Goal: Task Accomplishment & Management: Manage account settings

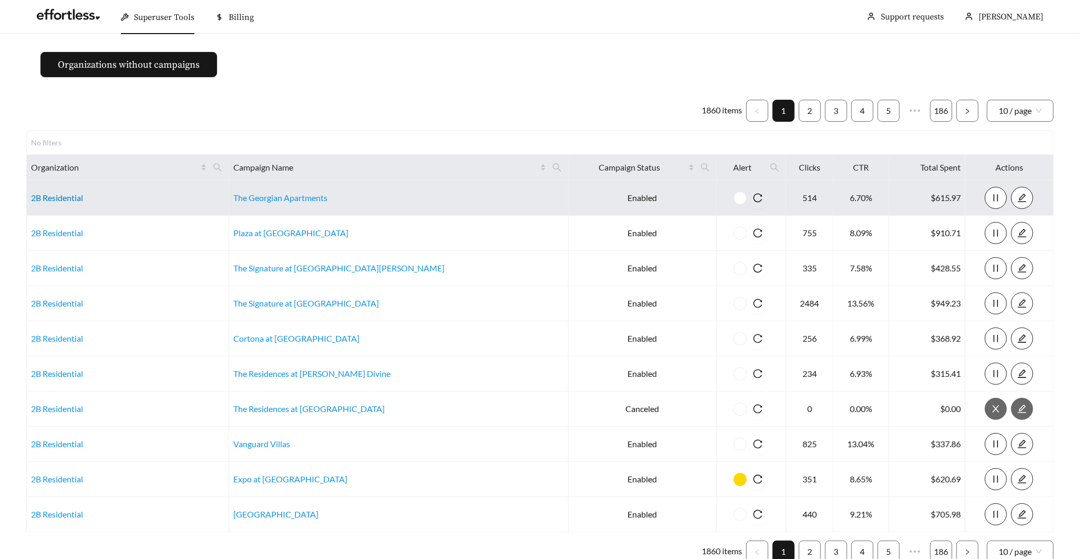
click at [39, 197] on link "2B Residential" at bounding box center [57, 198] width 52 height 10
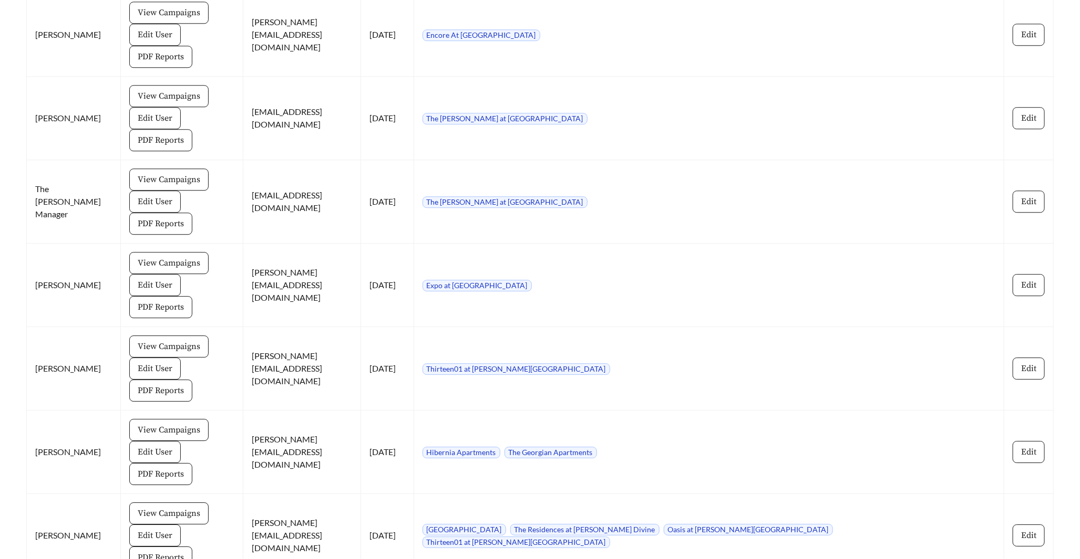
scroll to position [1679, 0]
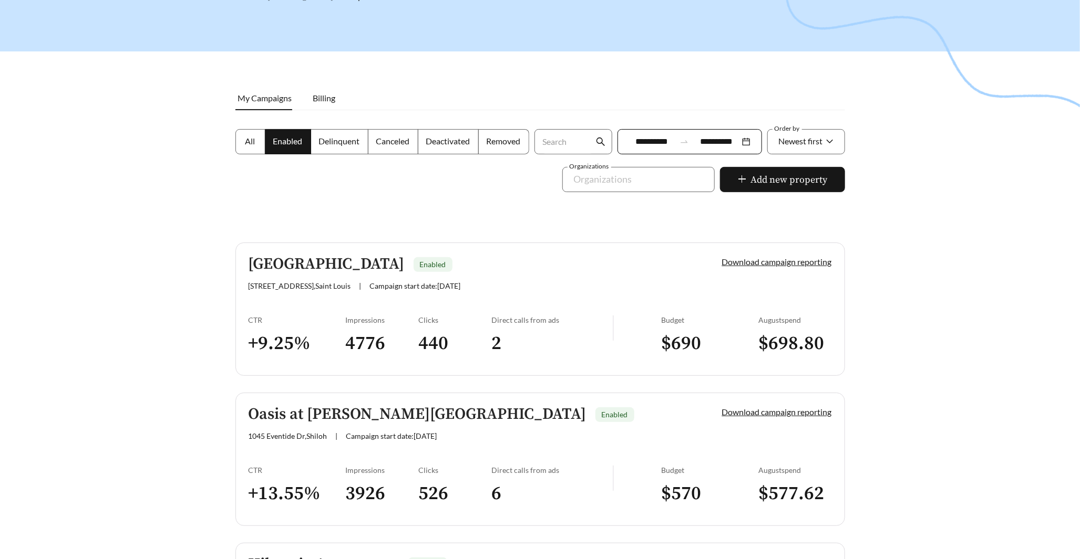
scroll to position [89, 0]
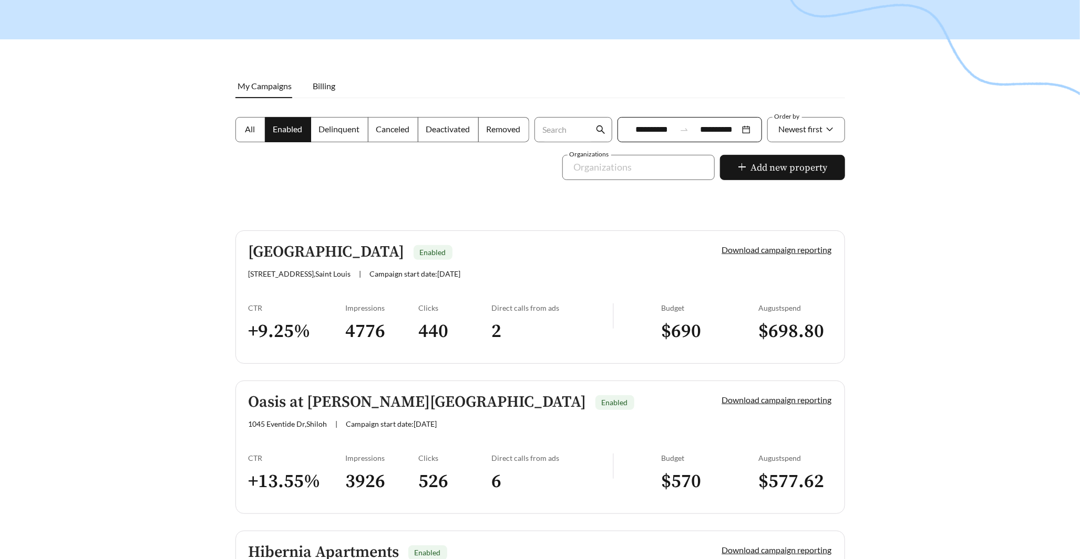
click at [676, 125] on div at bounding box center [684, 129] width 18 height 9
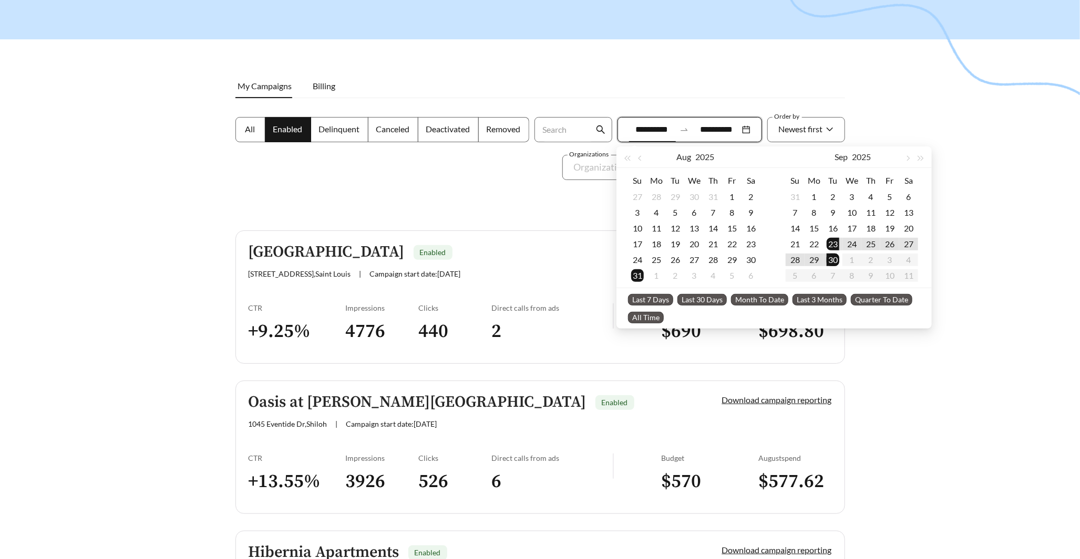
click at [634, 298] on span "Last 7 Days" at bounding box center [650, 300] width 45 height 12
type input "**********"
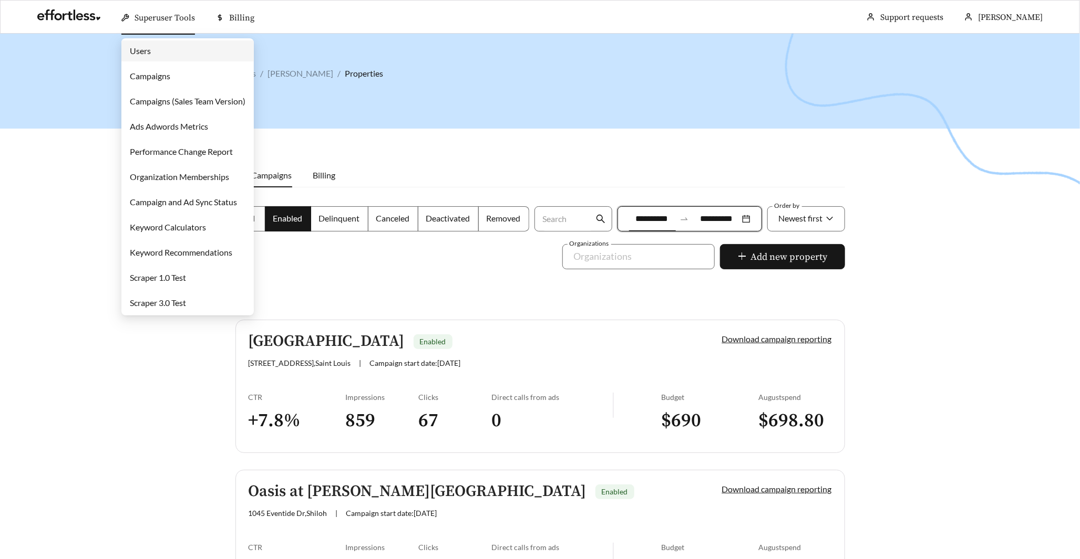
click at [166, 81] on link "Campaigns" at bounding box center [150, 76] width 40 height 10
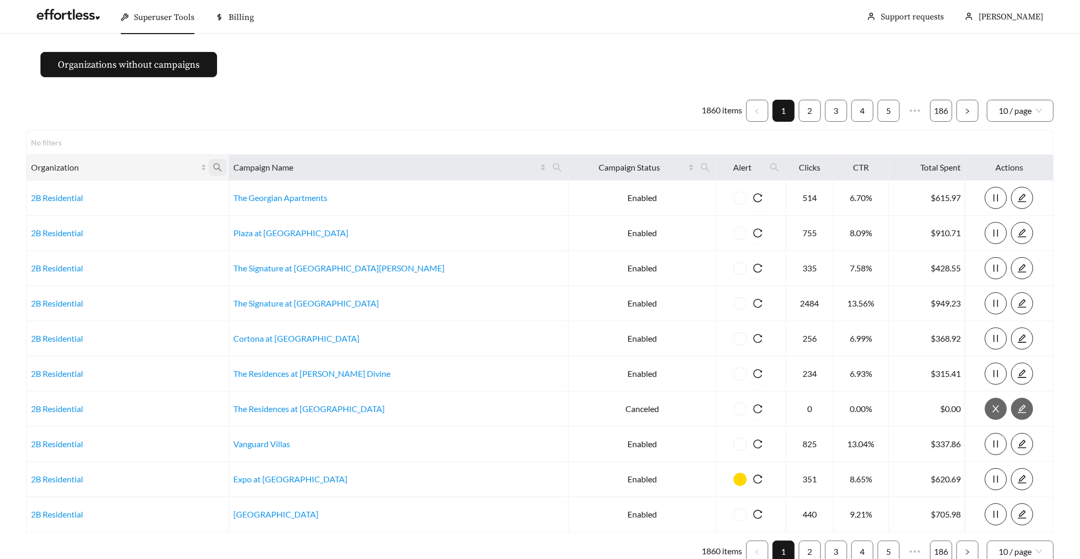
click at [222, 171] on icon "search" at bounding box center [217, 167] width 9 height 9
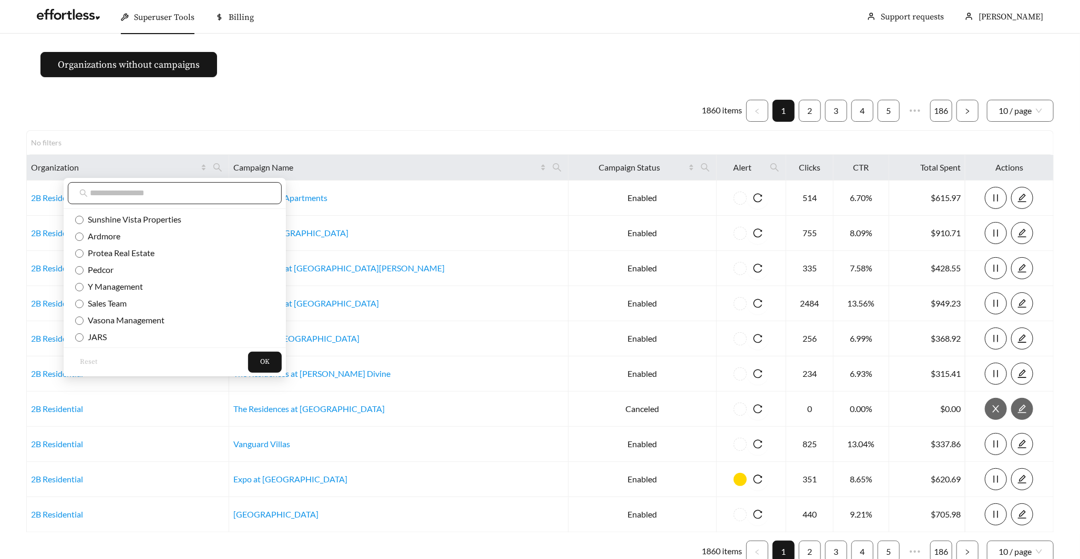
click at [206, 199] on span at bounding box center [175, 193] width 214 height 22
click at [197, 195] on input "text" at bounding box center [180, 193] width 180 height 13
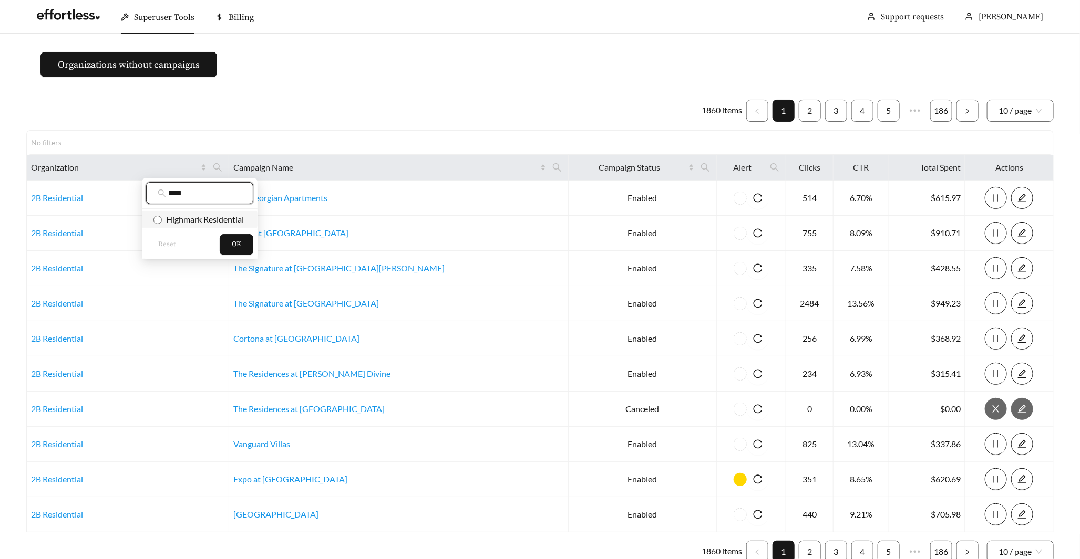
type input "****"
click at [205, 218] on span "Highmark Residential" at bounding box center [203, 219] width 82 height 10
click at [238, 246] on span "OK" at bounding box center [236, 245] width 9 height 11
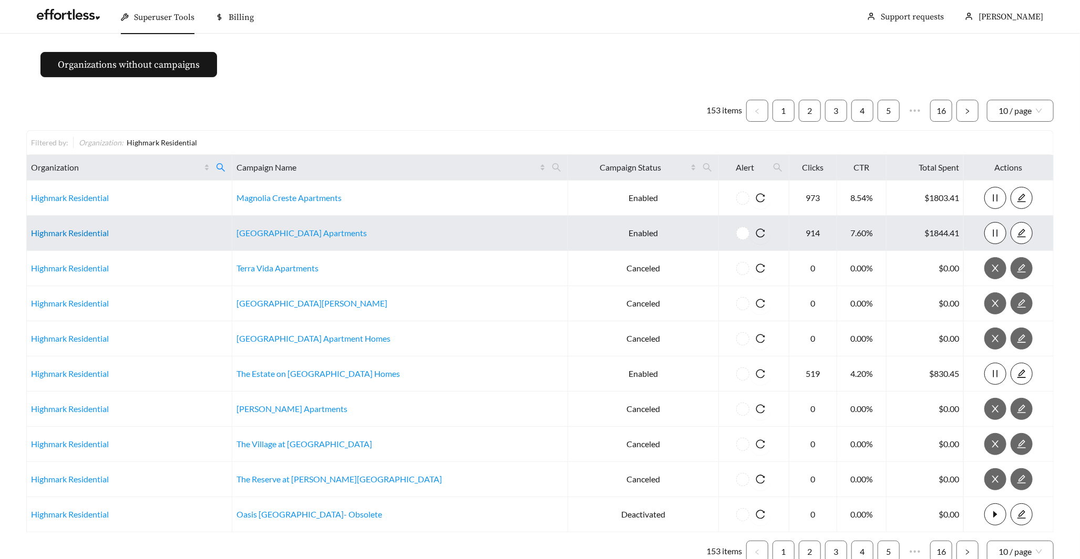
click at [102, 232] on link "Highmark Residential" at bounding box center [70, 233] width 78 height 10
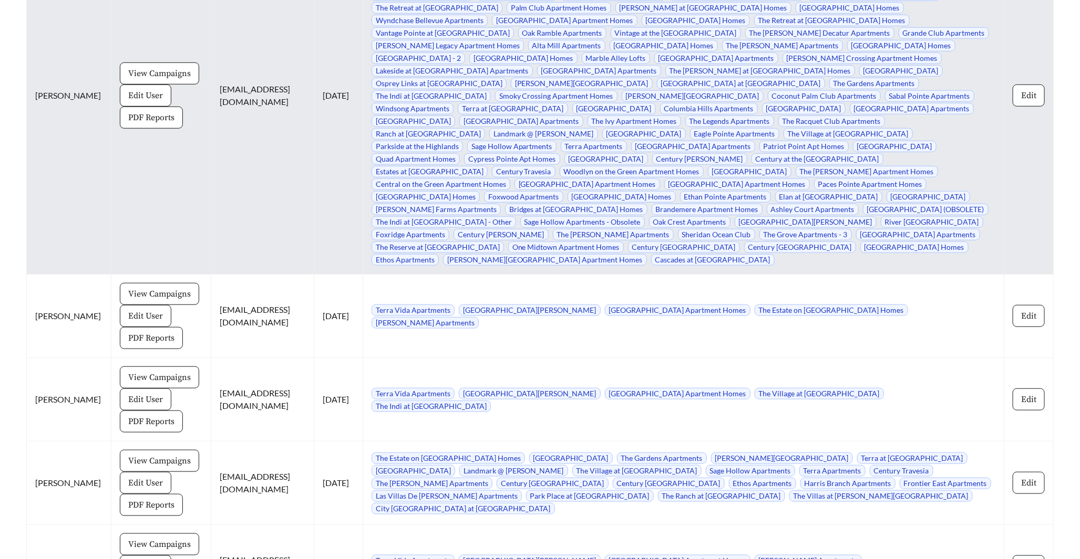
scroll to position [5163, 0]
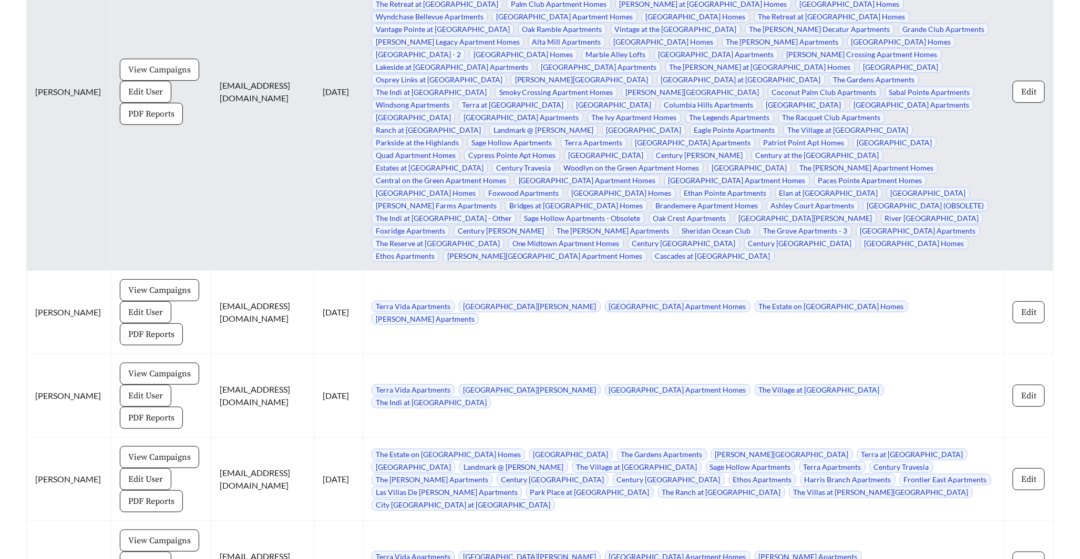
click at [152, 64] on span "View Campaigns" at bounding box center [159, 70] width 63 height 13
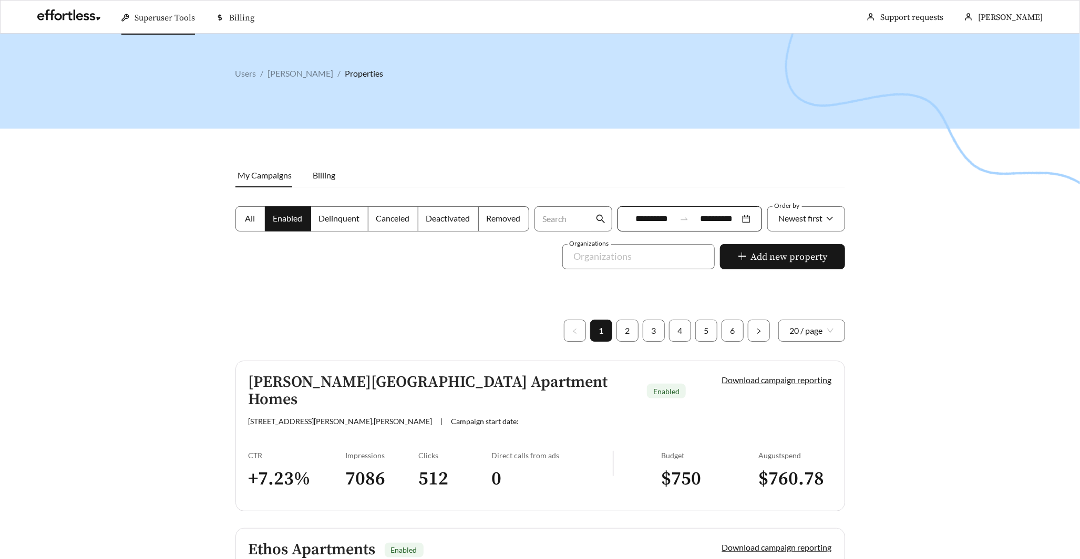
click at [666, 220] on input "**********" at bounding box center [652, 219] width 47 height 13
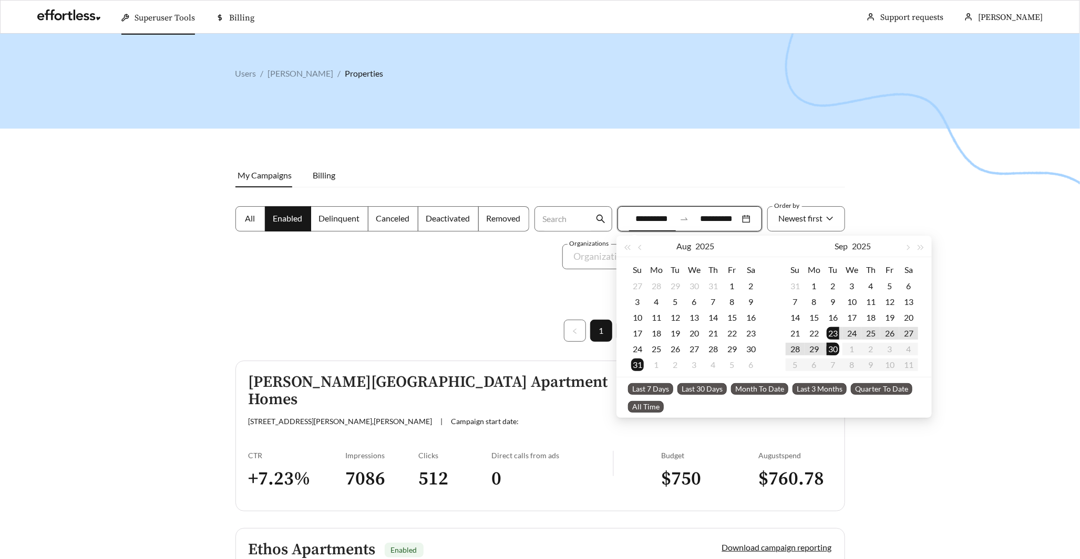
click at [649, 386] on span "Last 7 Days" at bounding box center [650, 389] width 45 height 12
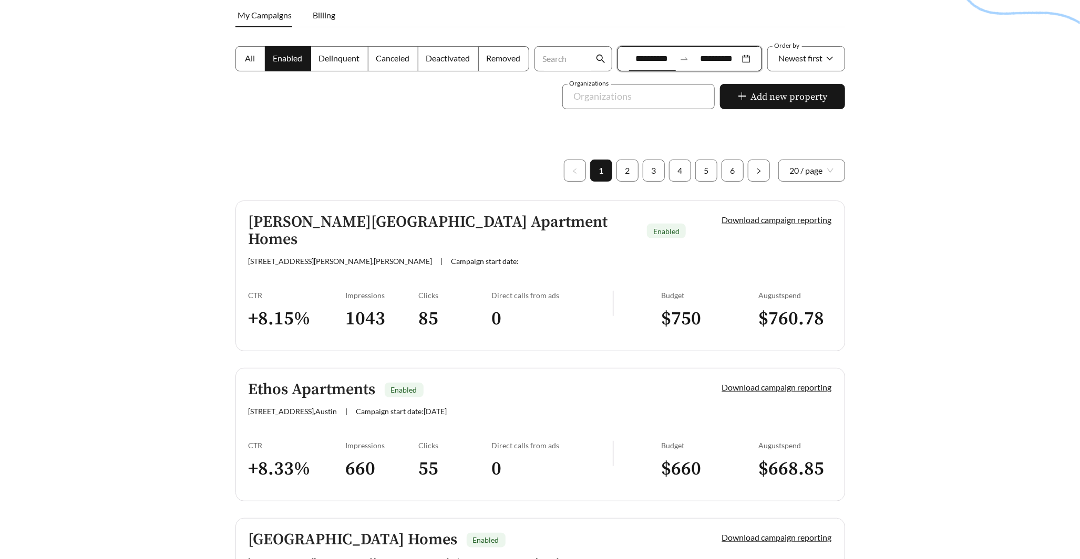
scroll to position [149, 0]
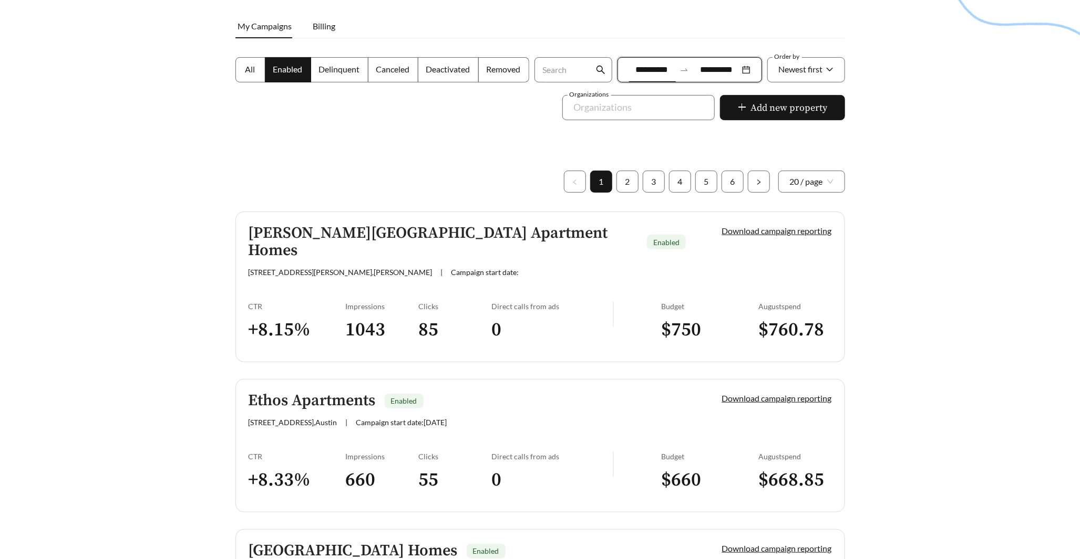
click at [651, 72] on input "**********" at bounding box center [652, 70] width 47 height 13
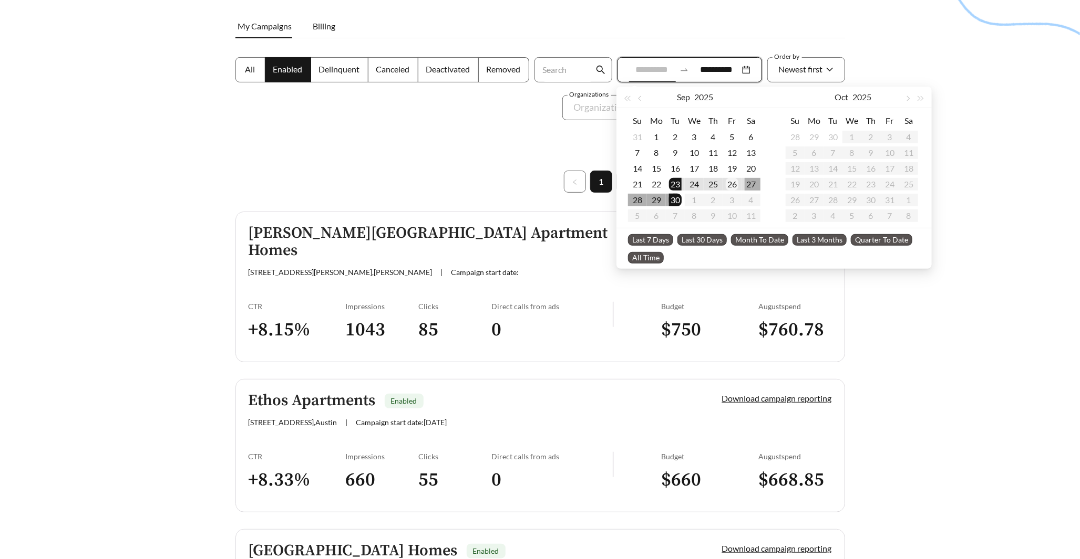
type input "**********"
click at [731, 189] on div "26" at bounding box center [731, 184] width 13 height 13
type input "**********"
click at [939, 392] on div at bounding box center [540, 163] width 1080 height 559
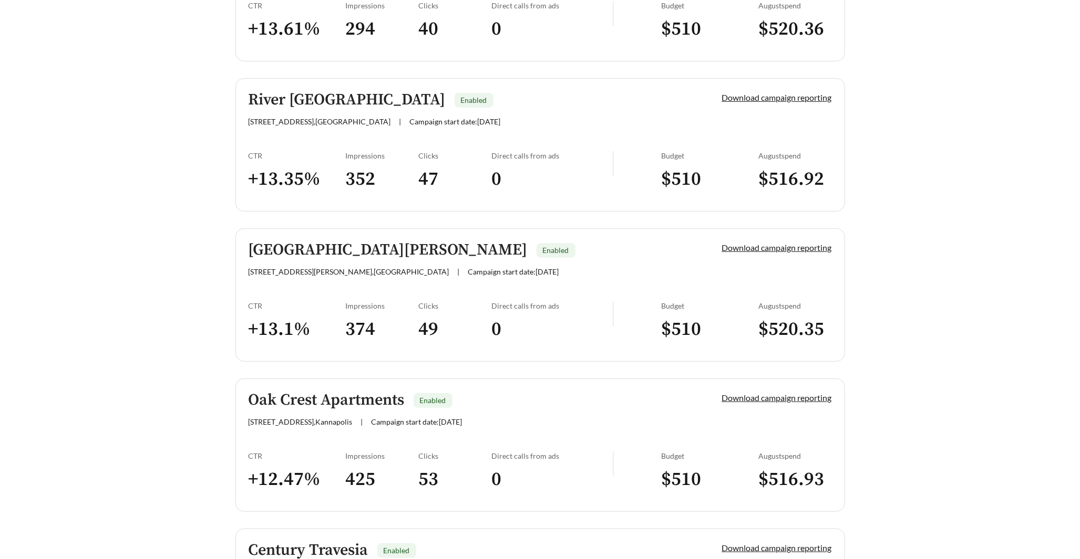
scroll to position [2876, 0]
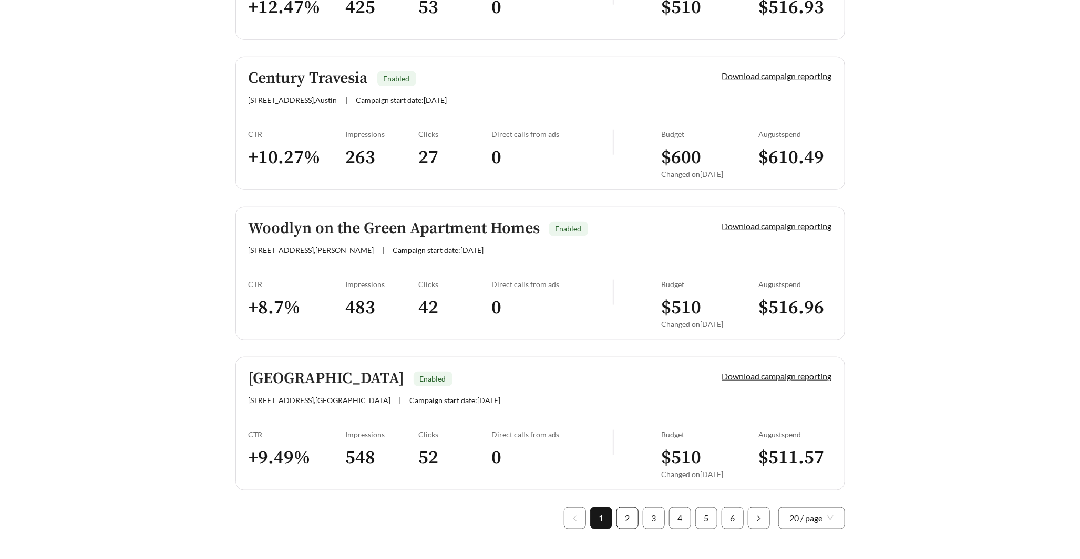
click at [626, 508] on link "2" at bounding box center [627, 518] width 21 height 21
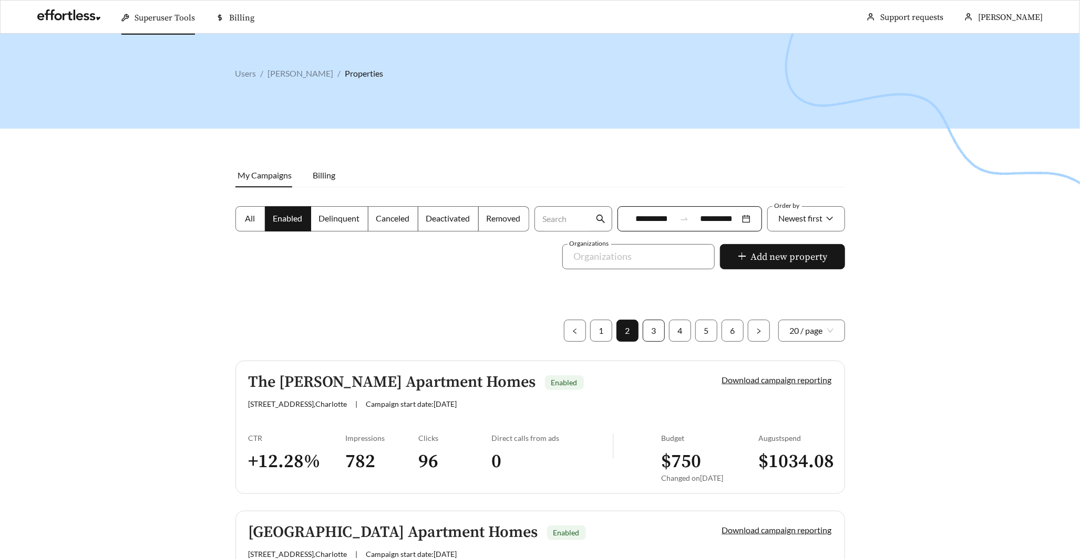
click at [647, 329] on link "3" at bounding box center [653, 330] width 21 height 21
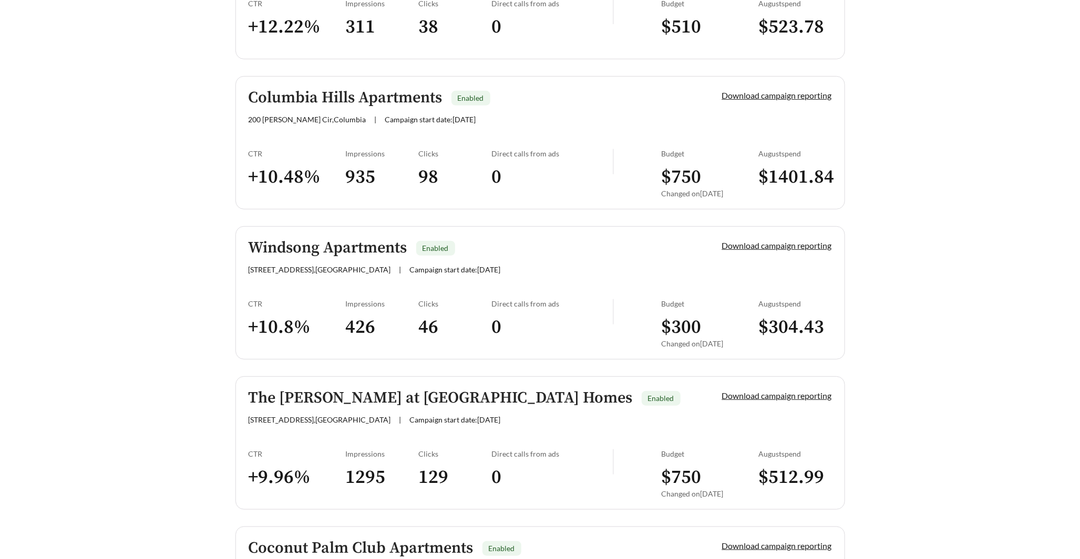
scroll to position [2876, 0]
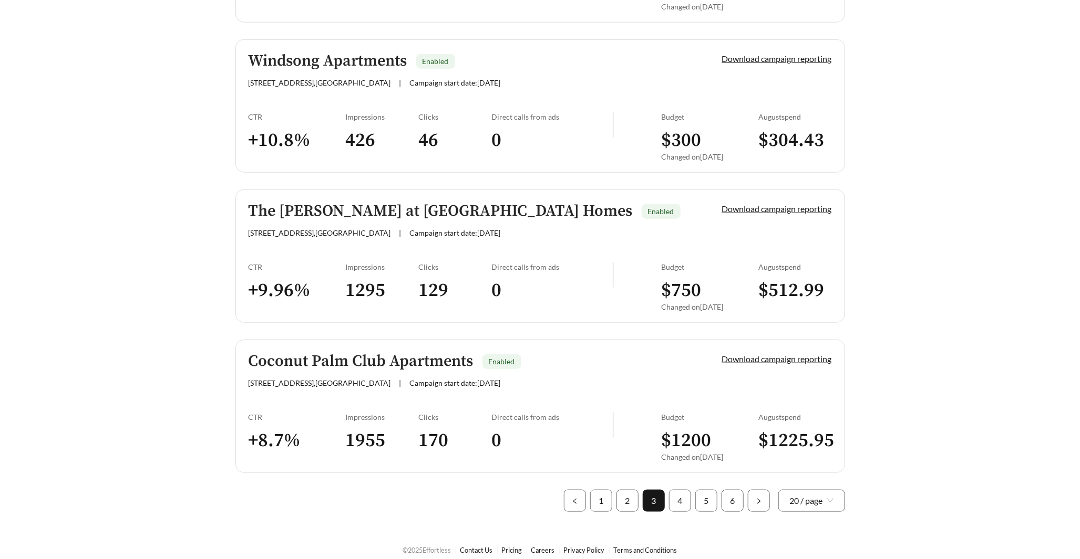
click at [665, 497] on ul "1 2 3 4 5 6 20 / page" at bounding box center [704, 501] width 281 height 22
click at [688, 497] on link "4" at bounding box center [679, 501] width 21 height 21
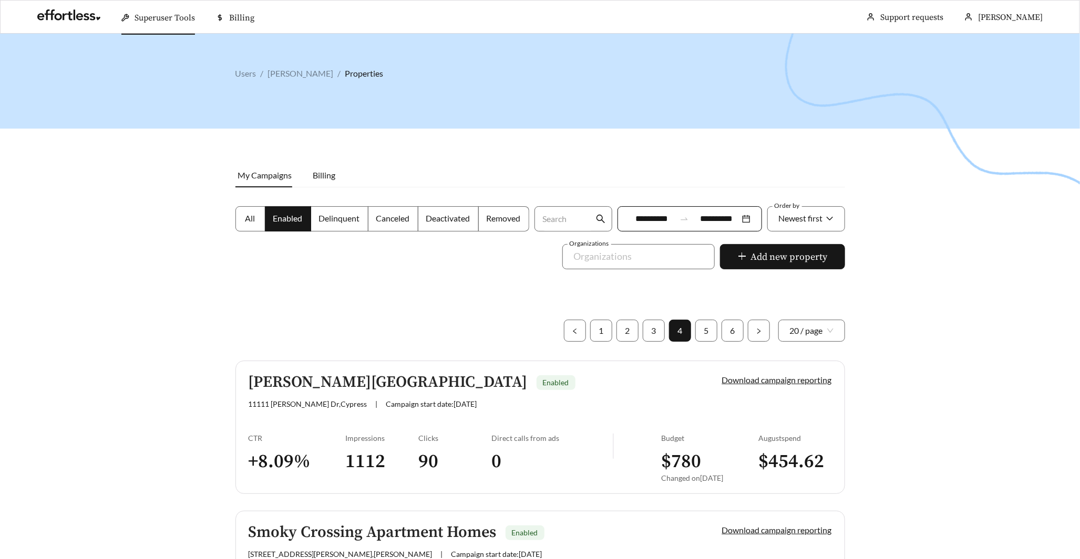
click at [651, 222] on input "**********" at bounding box center [652, 219] width 47 height 13
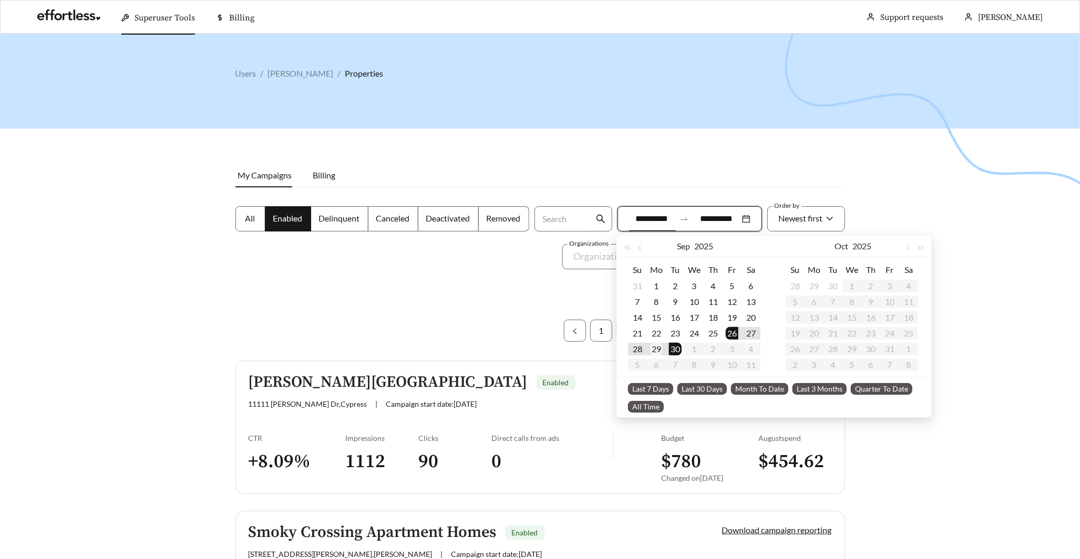
type input "**********"
click at [657, 353] on div "29" at bounding box center [656, 349] width 13 height 13
click at [952, 251] on div at bounding box center [540, 313] width 1080 height 559
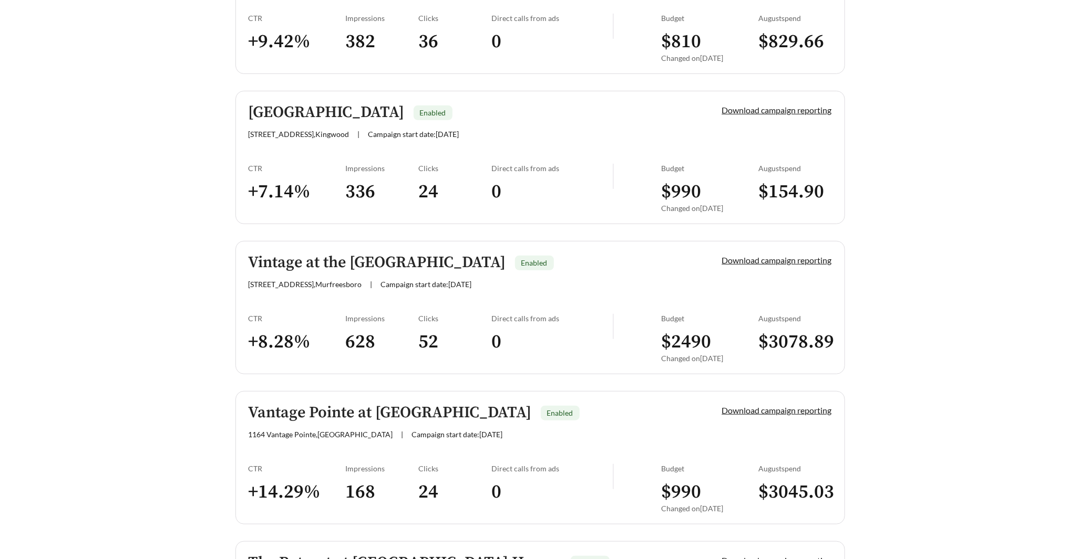
scroll to position [2876, 0]
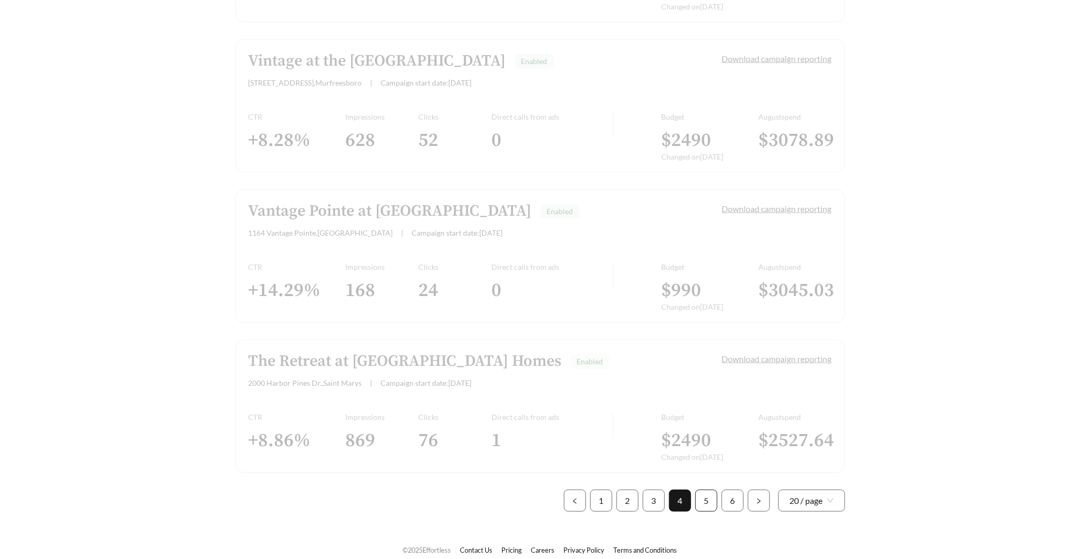
click at [702, 493] on link "5" at bounding box center [706, 501] width 21 height 21
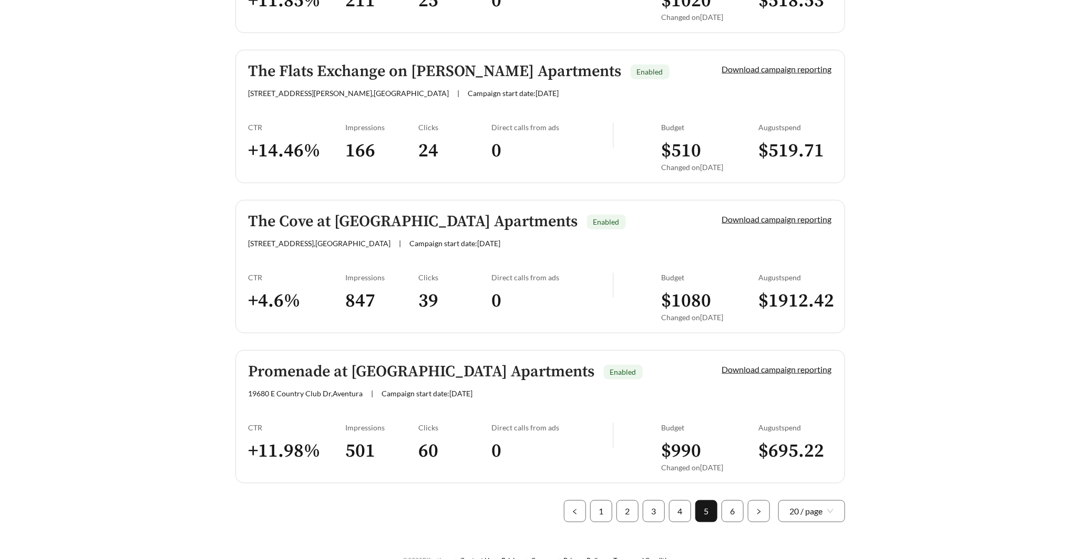
scroll to position [2876, 0]
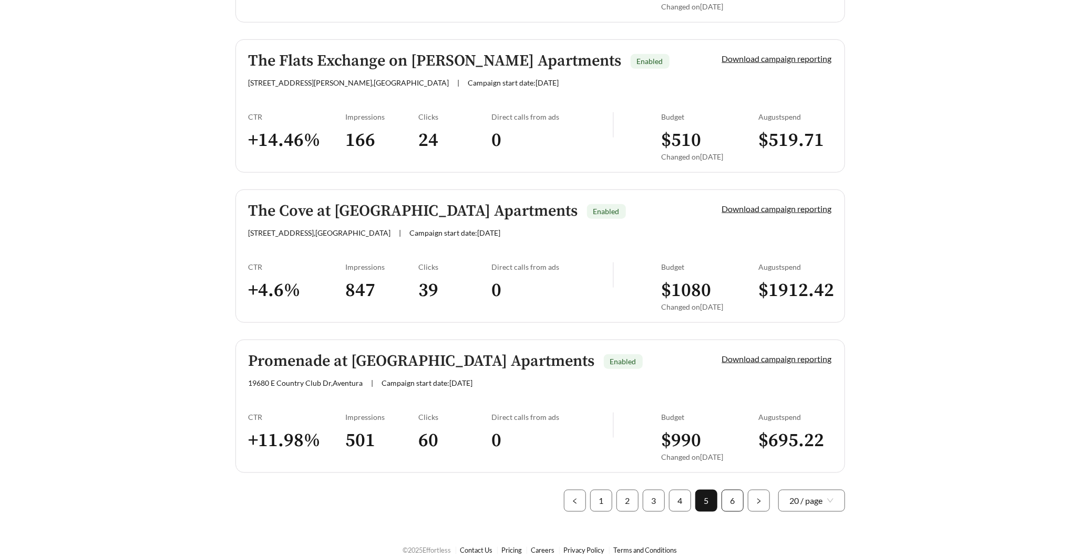
click at [733, 493] on link "6" at bounding box center [732, 501] width 21 height 21
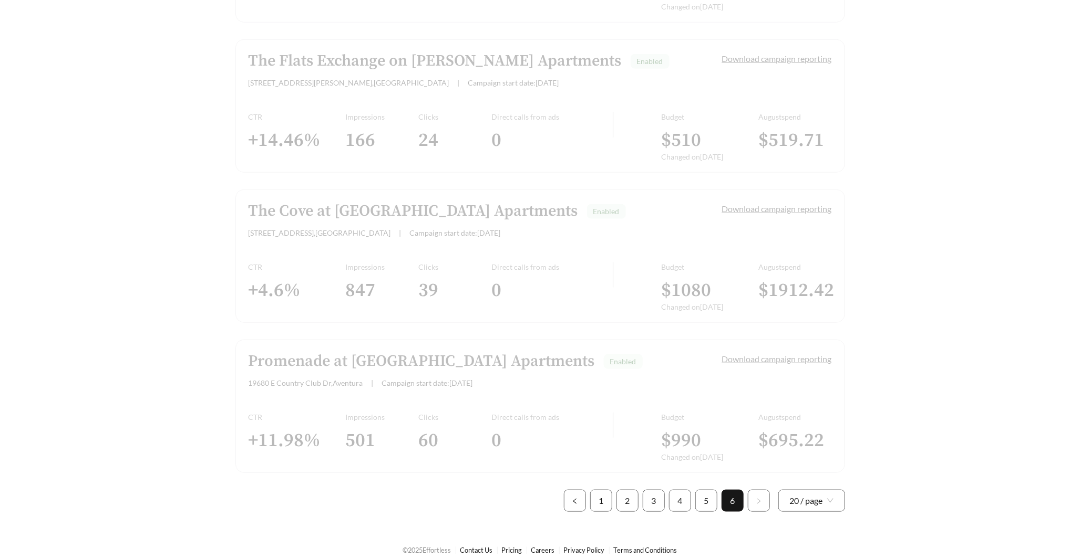
scroll to position [33, 0]
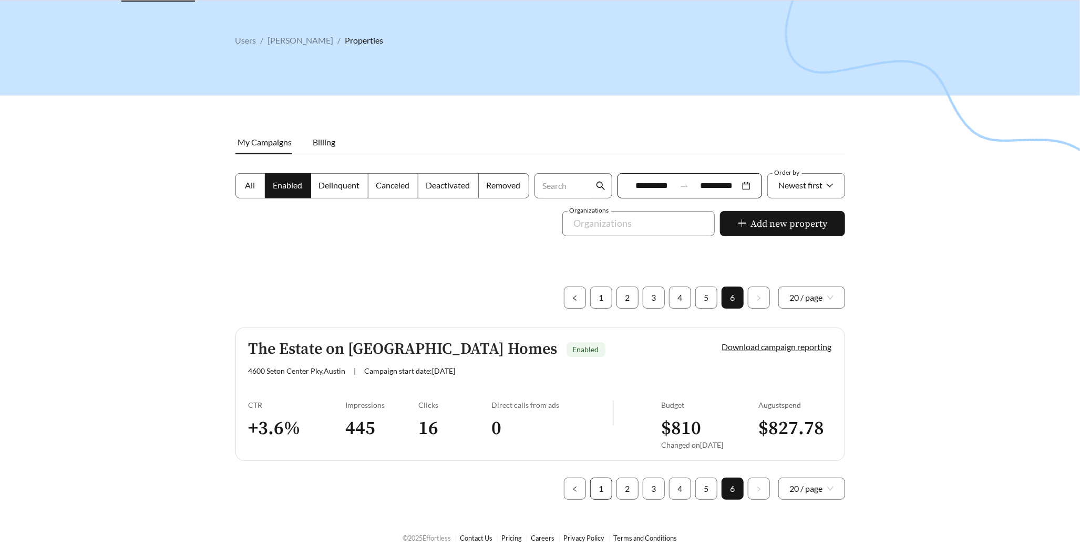
click at [605, 491] on link "1" at bounding box center [600, 489] width 21 height 21
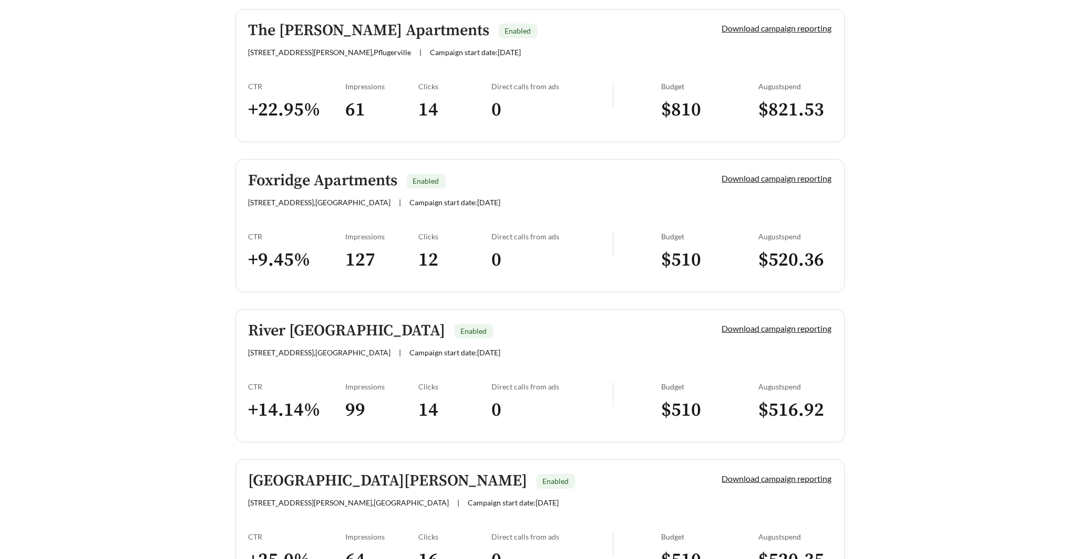
scroll to position [2876, 0]
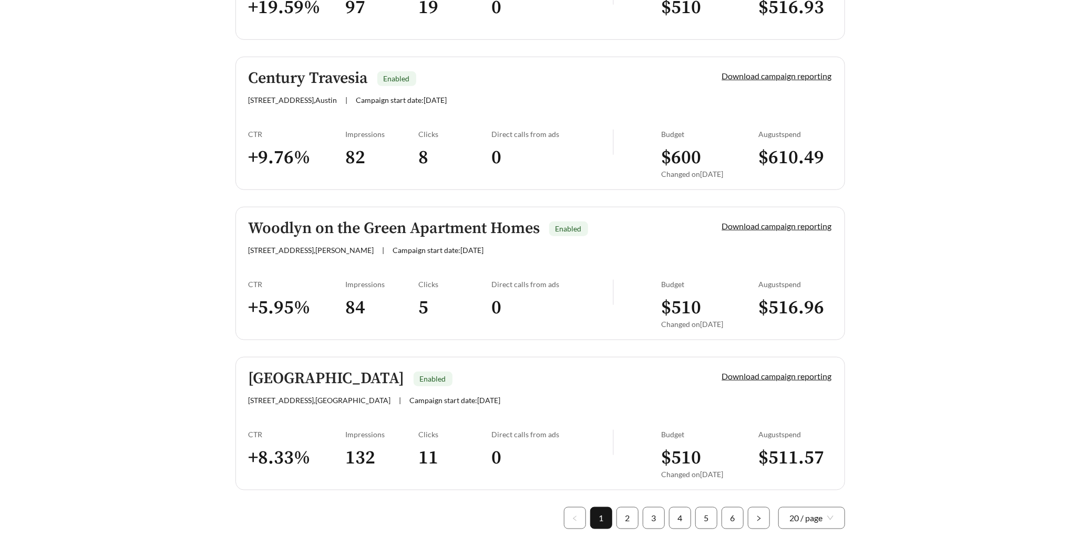
click at [647, 508] on link "3" at bounding box center [653, 518] width 21 height 21
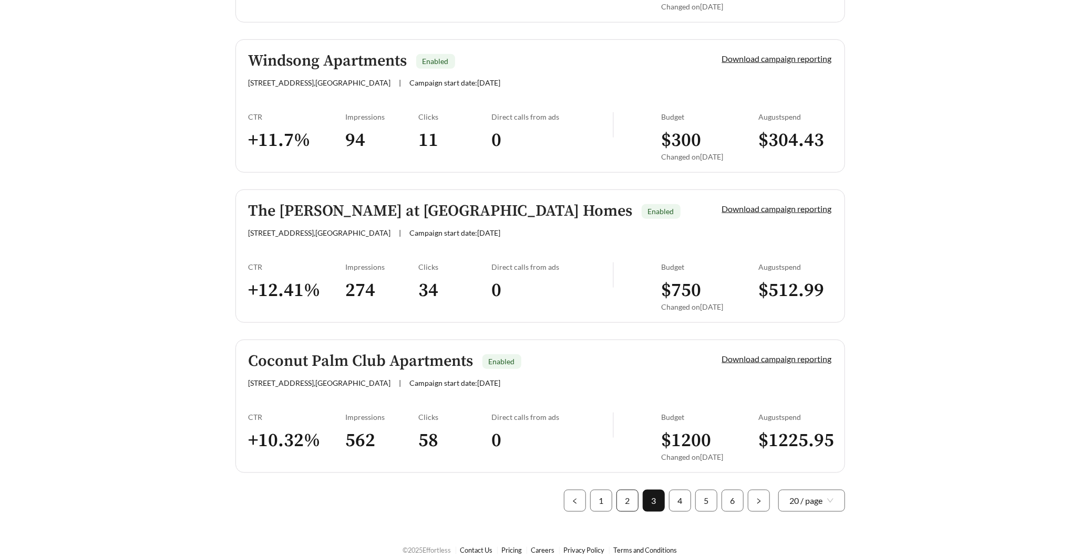
click at [631, 491] on link "2" at bounding box center [627, 501] width 21 height 21
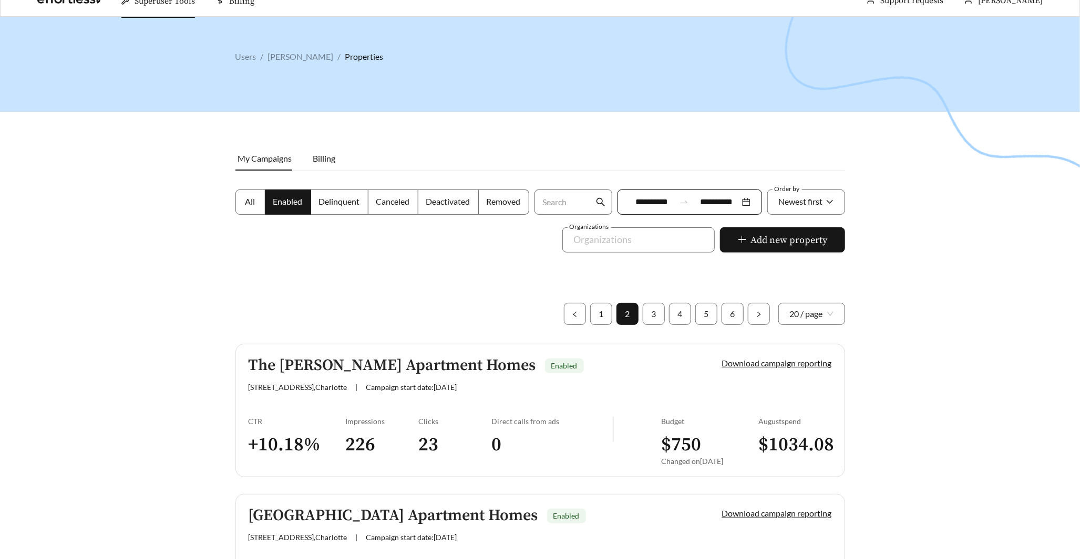
scroll to position [18, 0]
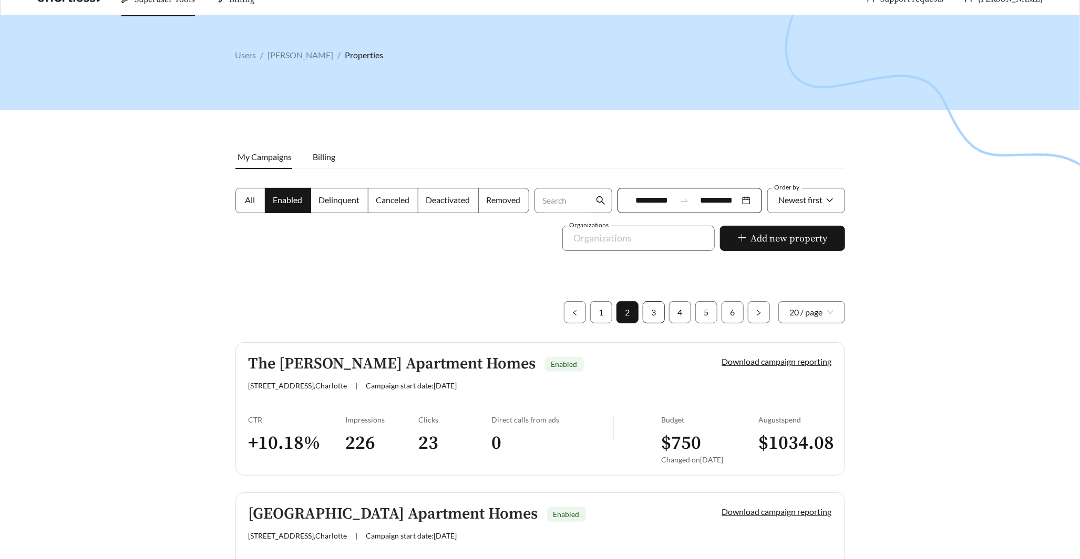
click at [650, 315] on link "3" at bounding box center [653, 312] width 21 height 21
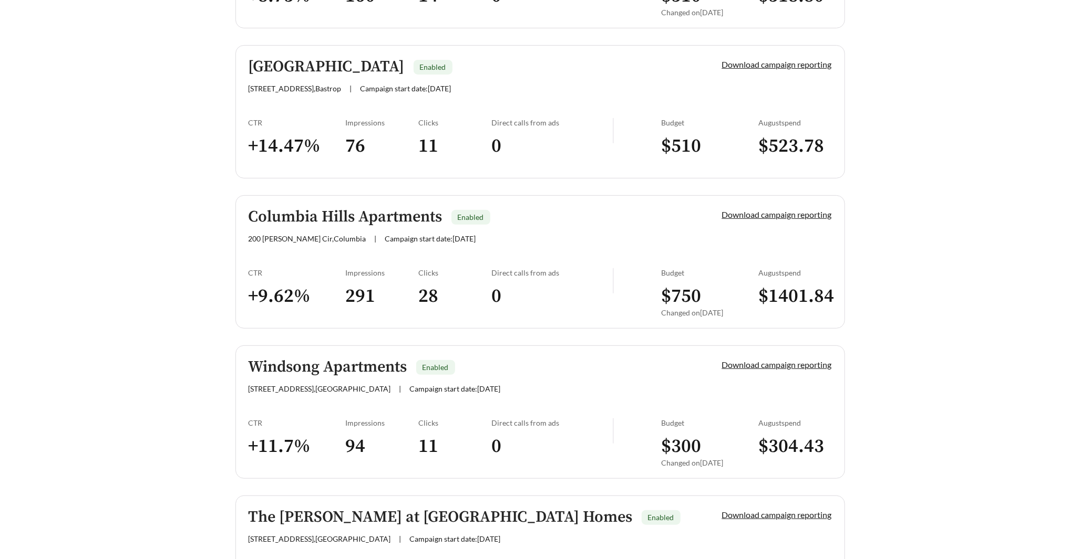
scroll to position [2876, 0]
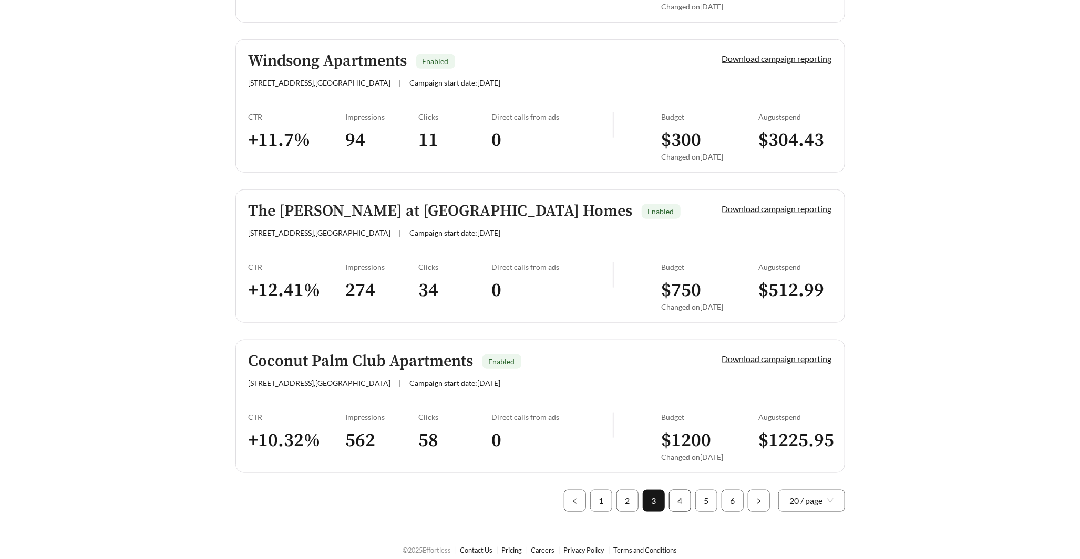
click at [674, 496] on link "4" at bounding box center [679, 501] width 21 height 21
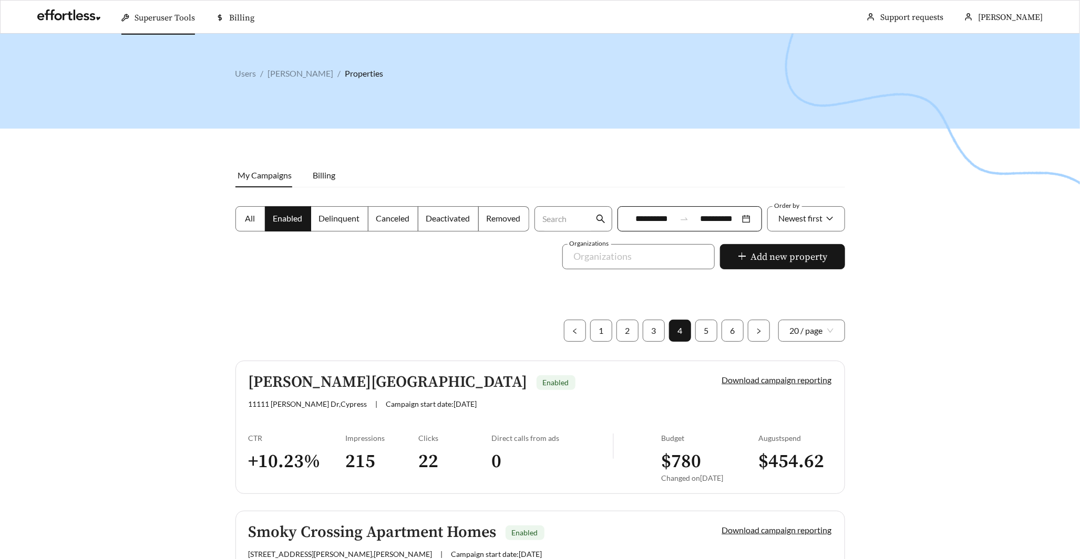
click at [698, 343] on div at bounding box center [540, 313] width 1080 height 559
click at [709, 327] on link "5" at bounding box center [706, 330] width 21 height 21
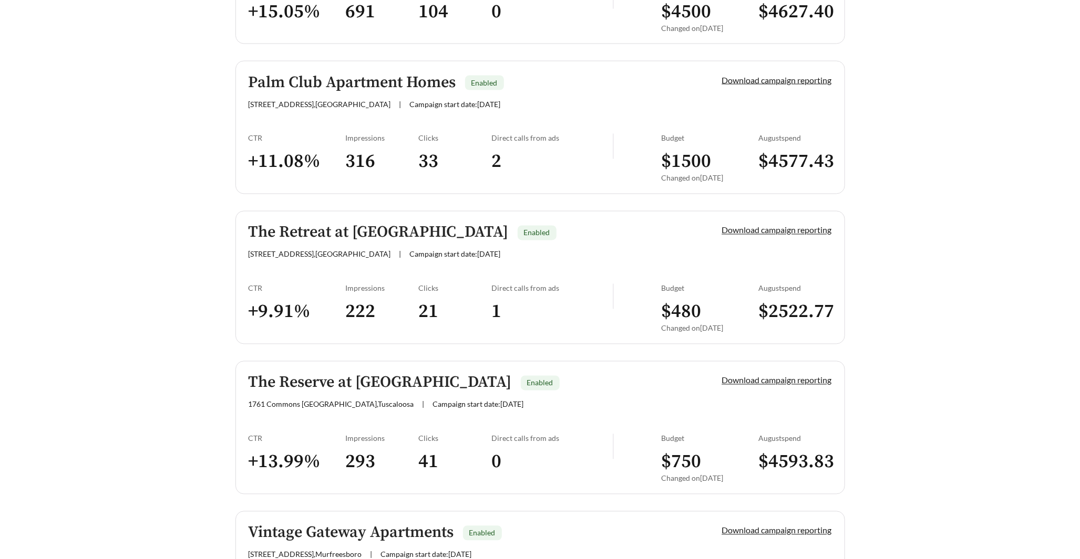
scroll to position [1044, 0]
